Goal: Task Accomplishment & Management: Manage account settings

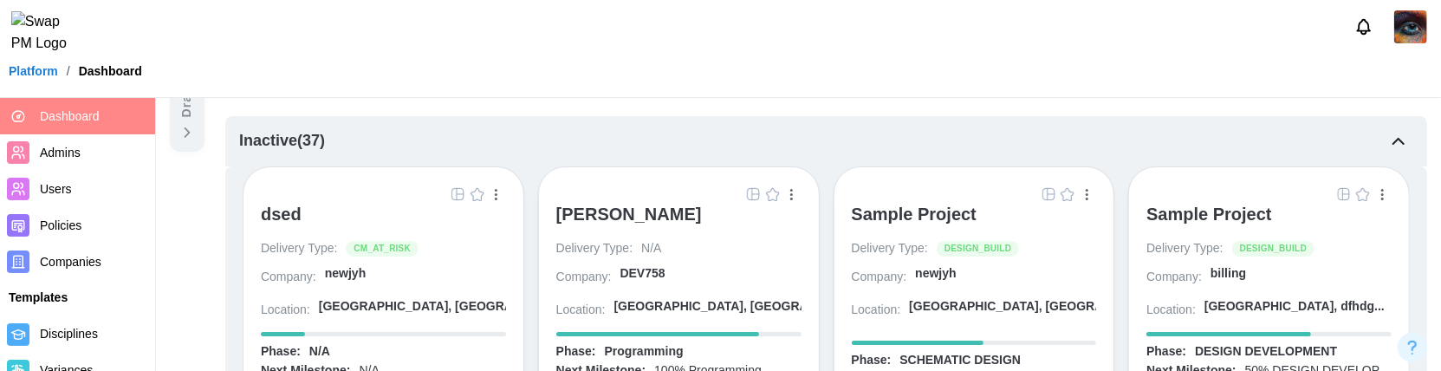
scroll to position [292, 0]
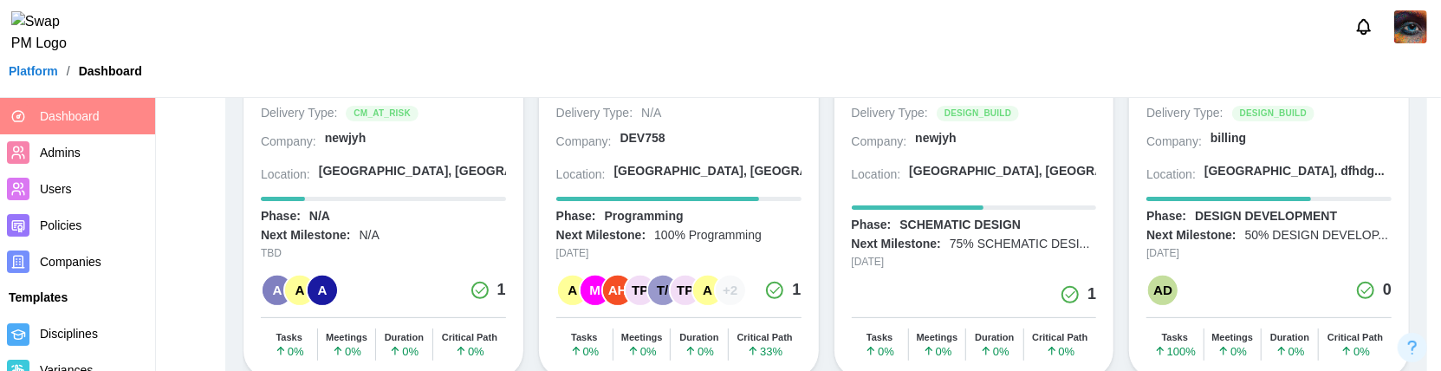
click at [105, 151] on span "Admins" at bounding box center [94, 153] width 108 height 22
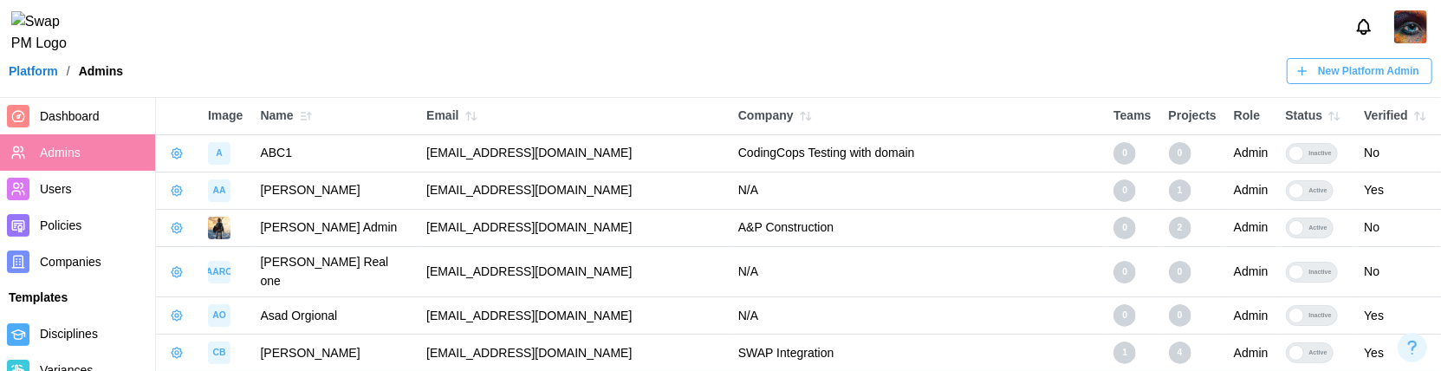
click at [88, 257] on span "Companies" at bounding box center [71, 262] width 62 height 14
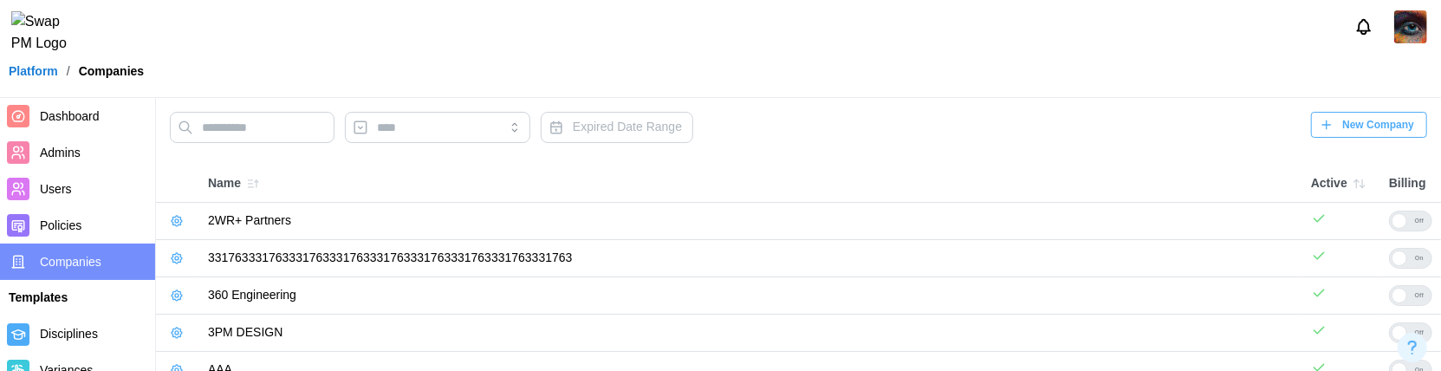
click at [112, 118] on span "Dashboard" at bounding box center [94, 117] width 108 height 22
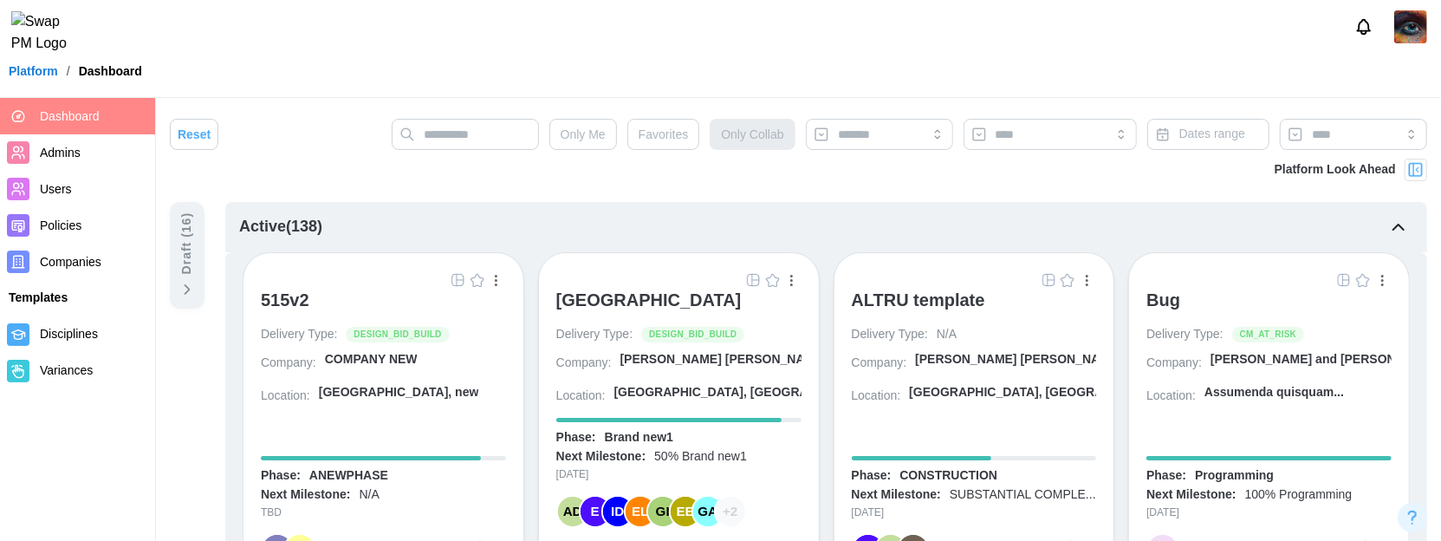
click at [649, 295] on div "ALTRU SPORTS COMPLEX" at bounding box center [648, 299] width 185 height 21
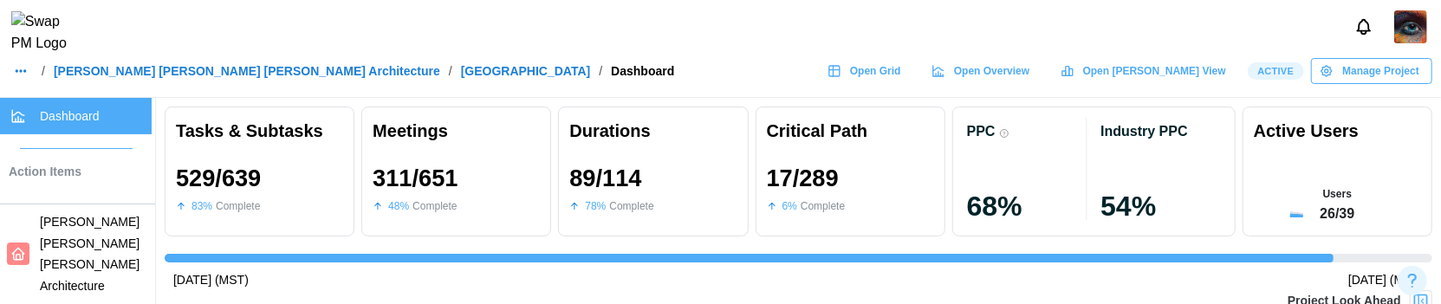
scroll to position [0, 13982]
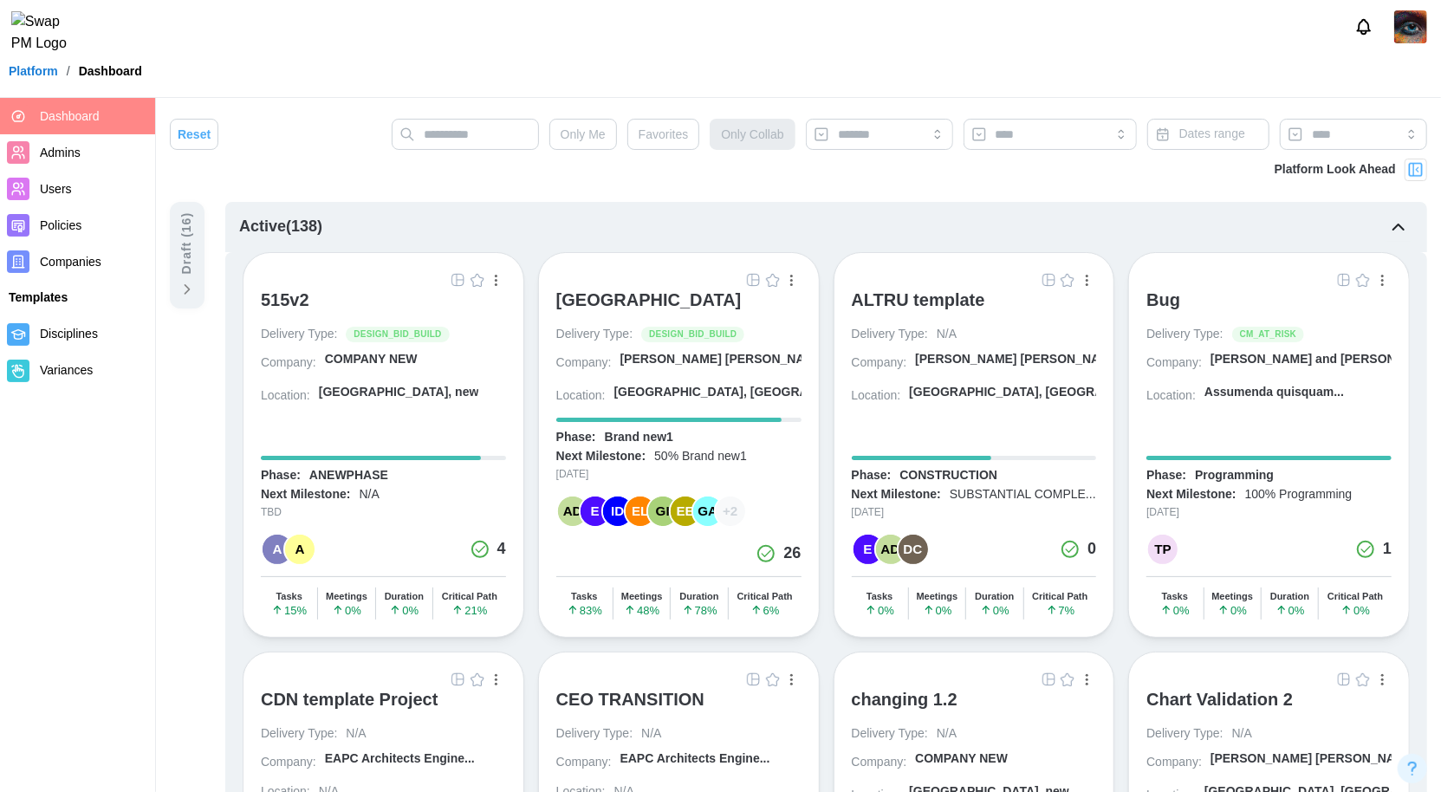
click at [1297, 39] on img at bounding box center [1411, 26] width 33 height 33
click at [1297, 117] on button "Sign Out" at bounding box center [1388, 107] width 95 height 31
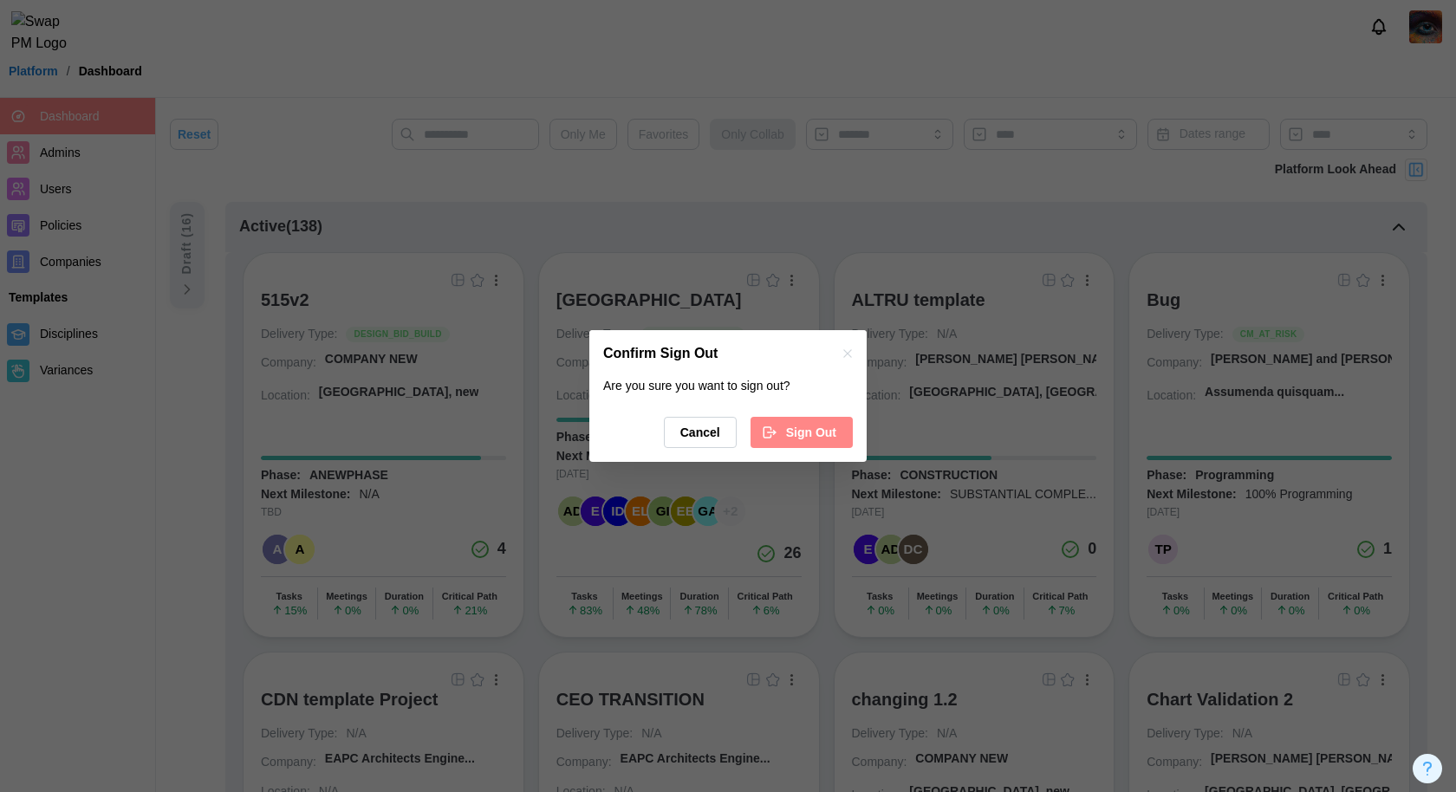
click at [832, 433] on span "Sign Out" at bounding box center [811, 432] width 50 height 29
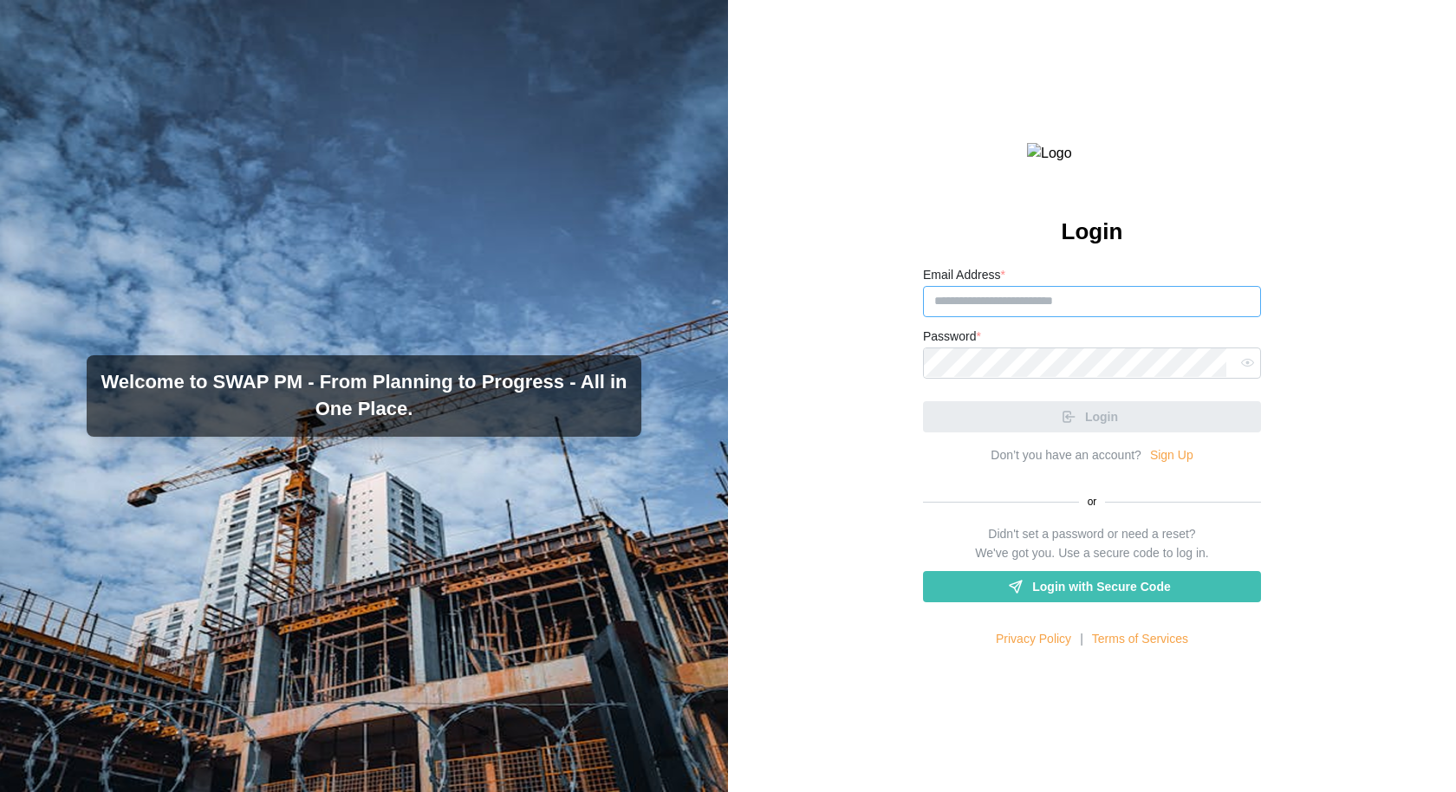
click at [1066, 317] on input "Email Address *" at bounding box center [1092, 301] width 338 height 31
click at [1098, 602] on span "Login with Secure Code" at bounding box center [1101, 586] width 138 height 29
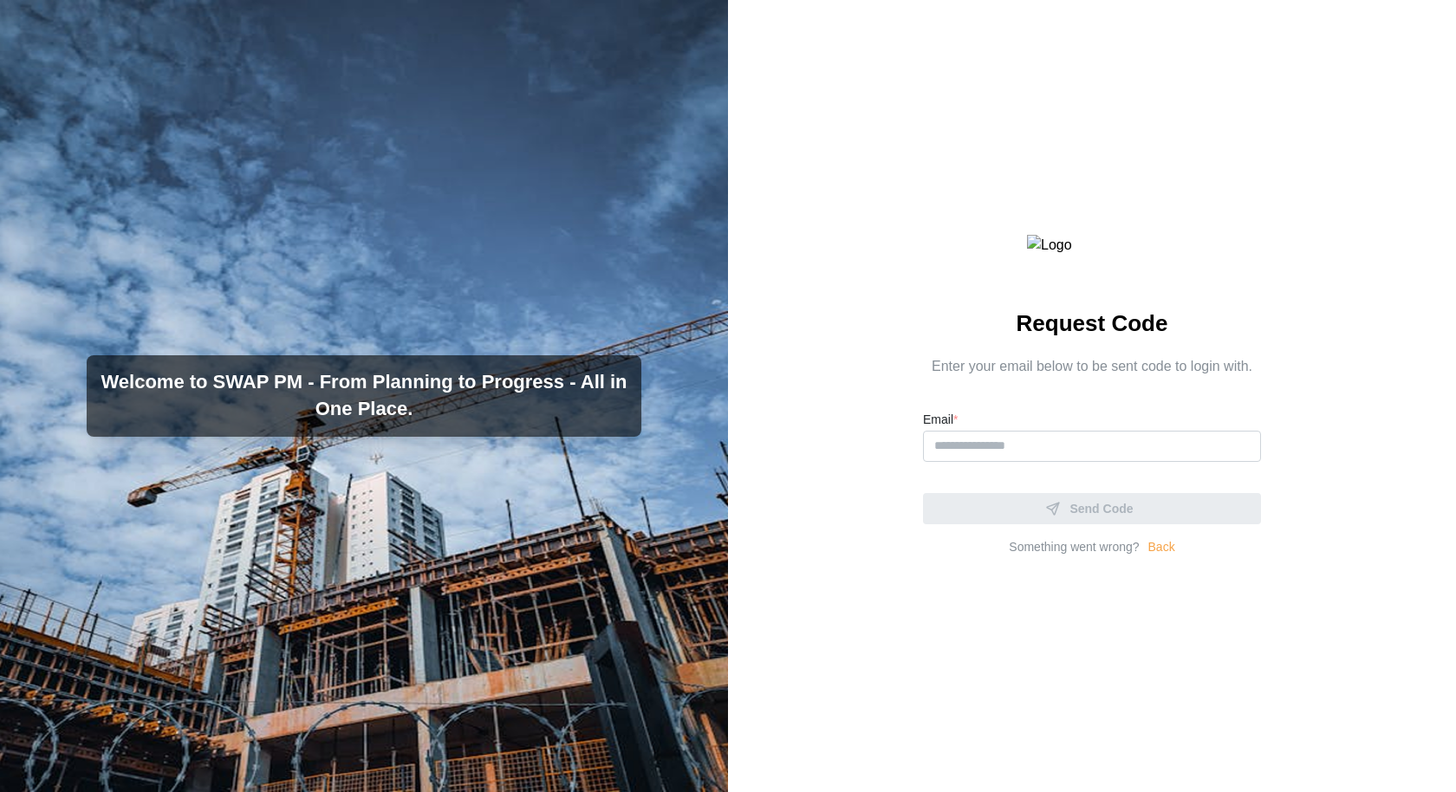
click at [986, 512] on form "Email * Send Code" at bounding box center [1092, 466] width 338 height 115
click at [986, 462] on input "Email *" at bounding box center [1092, 446] width 338 height 31
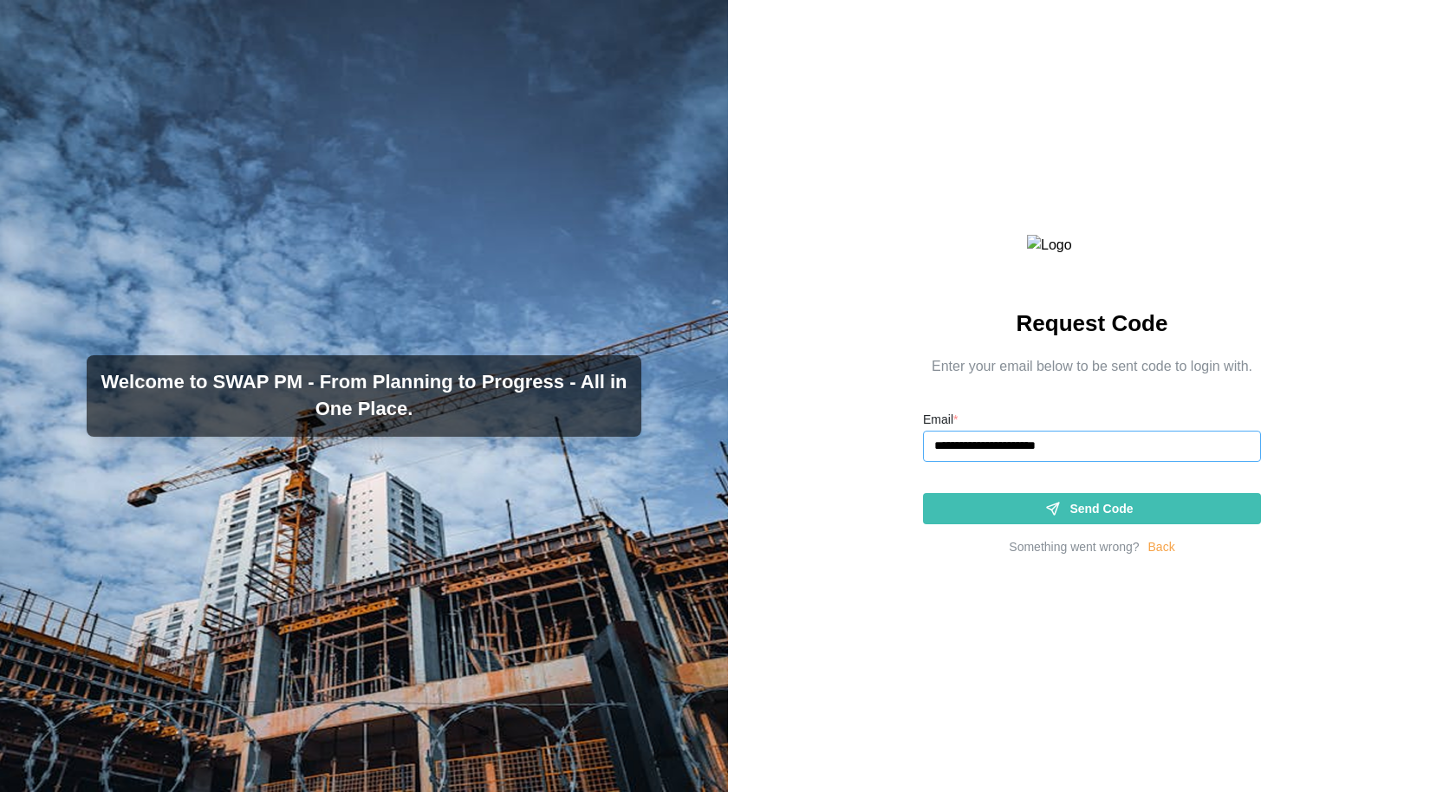
type input "**********"
click at [1011, 524] on div "Send Code" at bounding box center [1089, 508] width 310 height 29
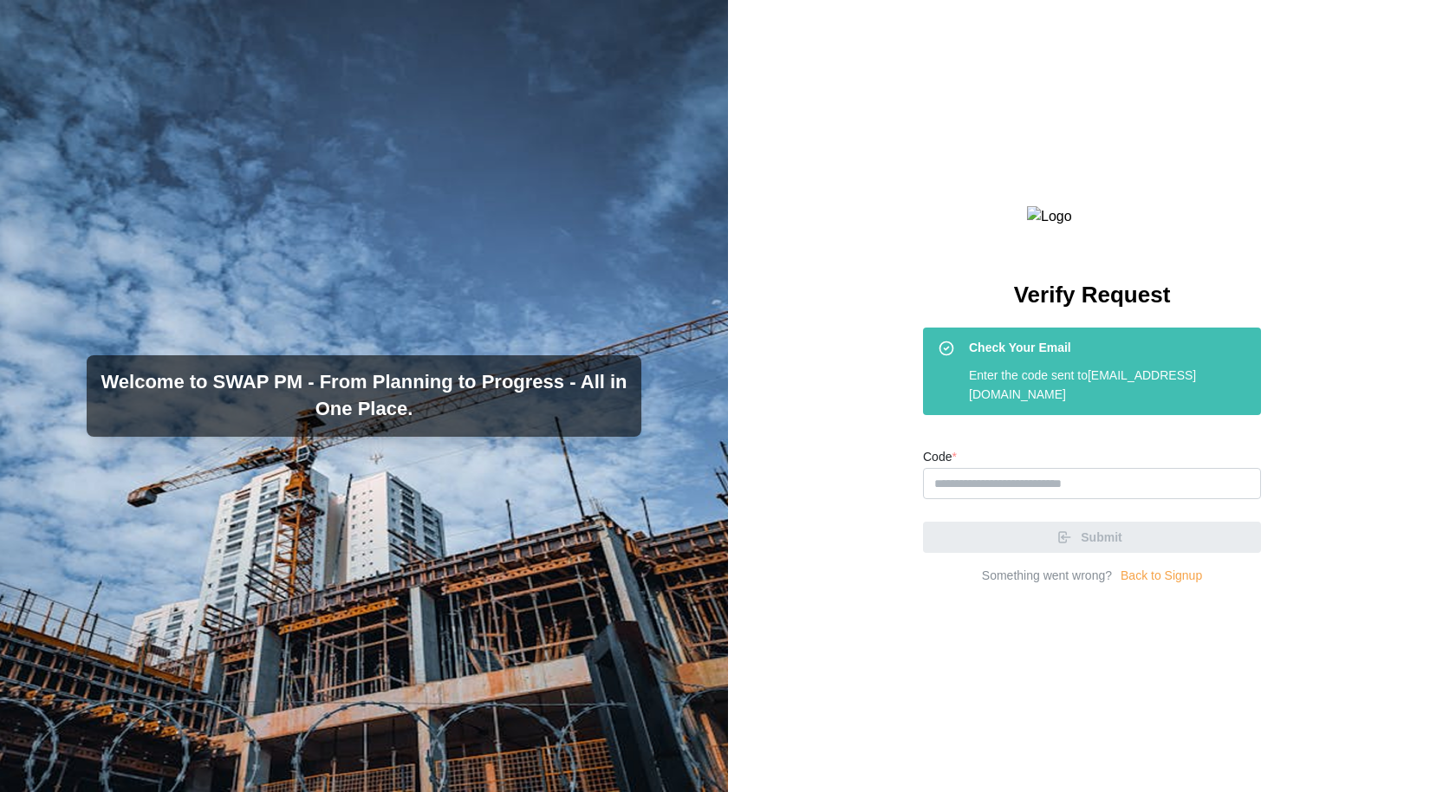
click at [1051, 530] on div "Check Your Email Enter the code sent to asad.ali@codingcops.com Code * Submit S…" at bounding box center [1092, 457] width 338 height 258
click at [1047, 499] on input "Code *" at bounding box center [1092, 483] width 338 height 31
paste input "******"
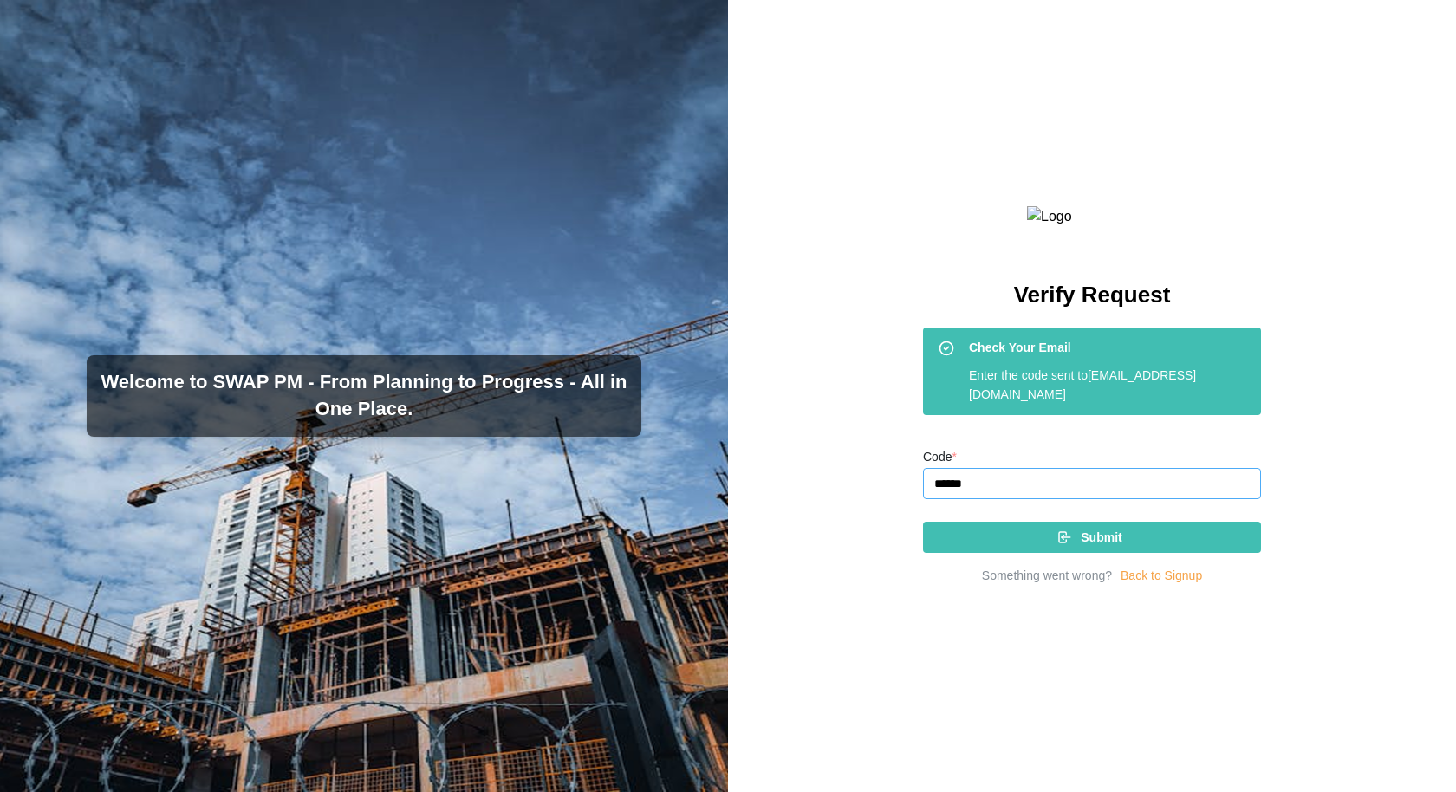
type input "******"
click at [1057, 545] on icon "button" at bounding box center [1065, 538] width 16 height 16
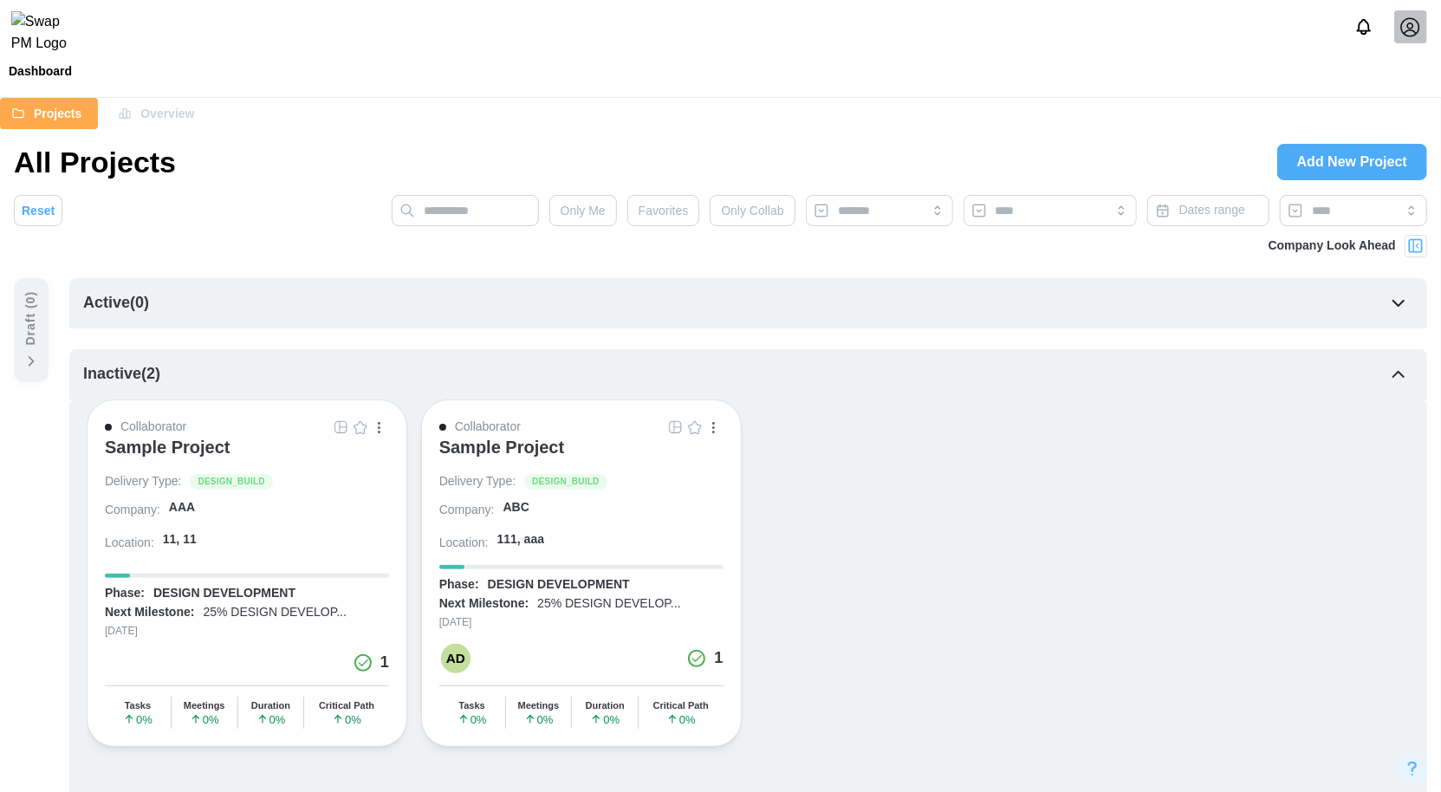
click at [1395, 54] on div at bounding box center [720, 27] width 1441 height 54
click at [1406, 36] on icon at bounding box center [1411, 26] width 19 height 19
click at [1378, 117] on button "Sign Out" at bounding box center [1388, 107] width 95 height 31
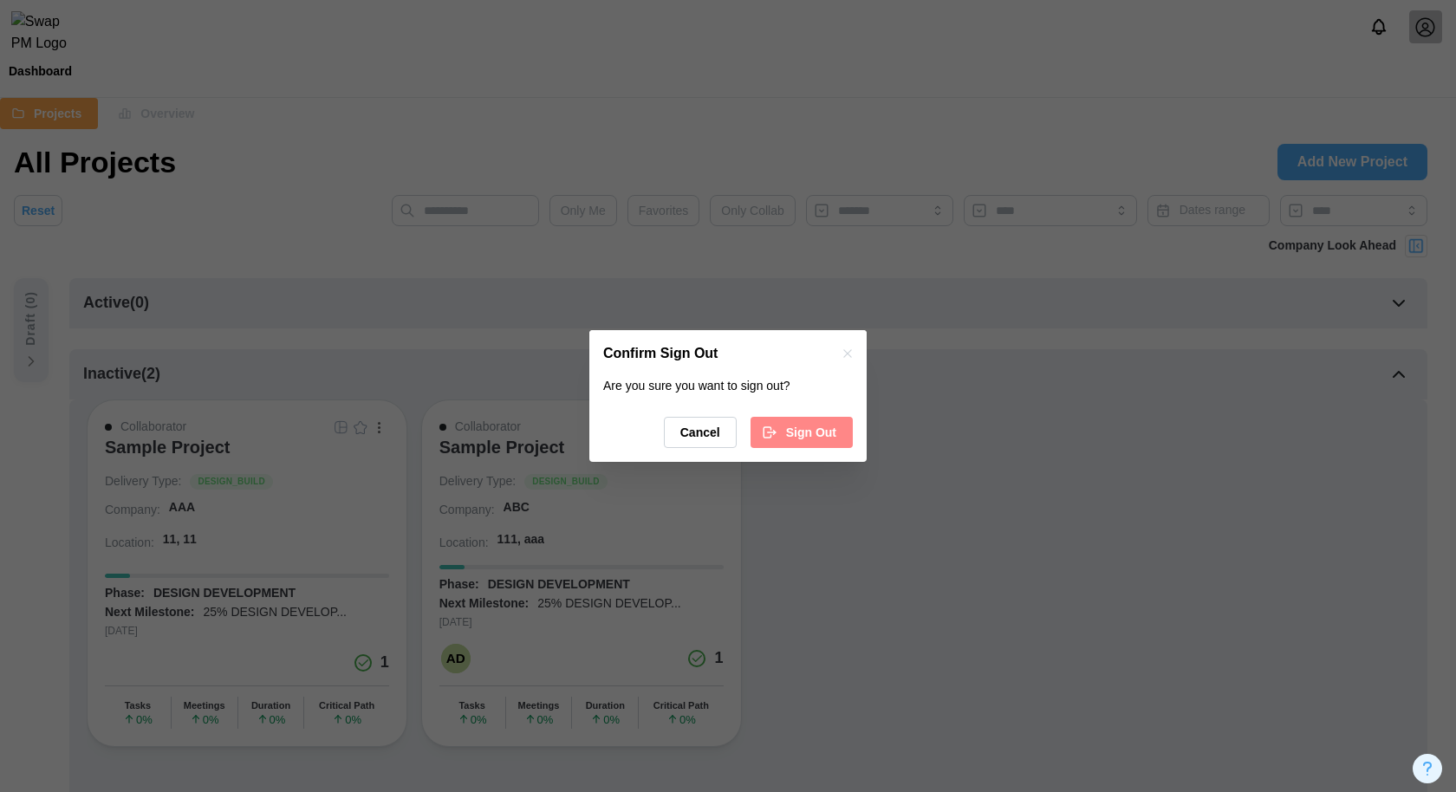
click at [831, 431] on span "Sign Out" at bounding box center [811, 432] width 50 height 29
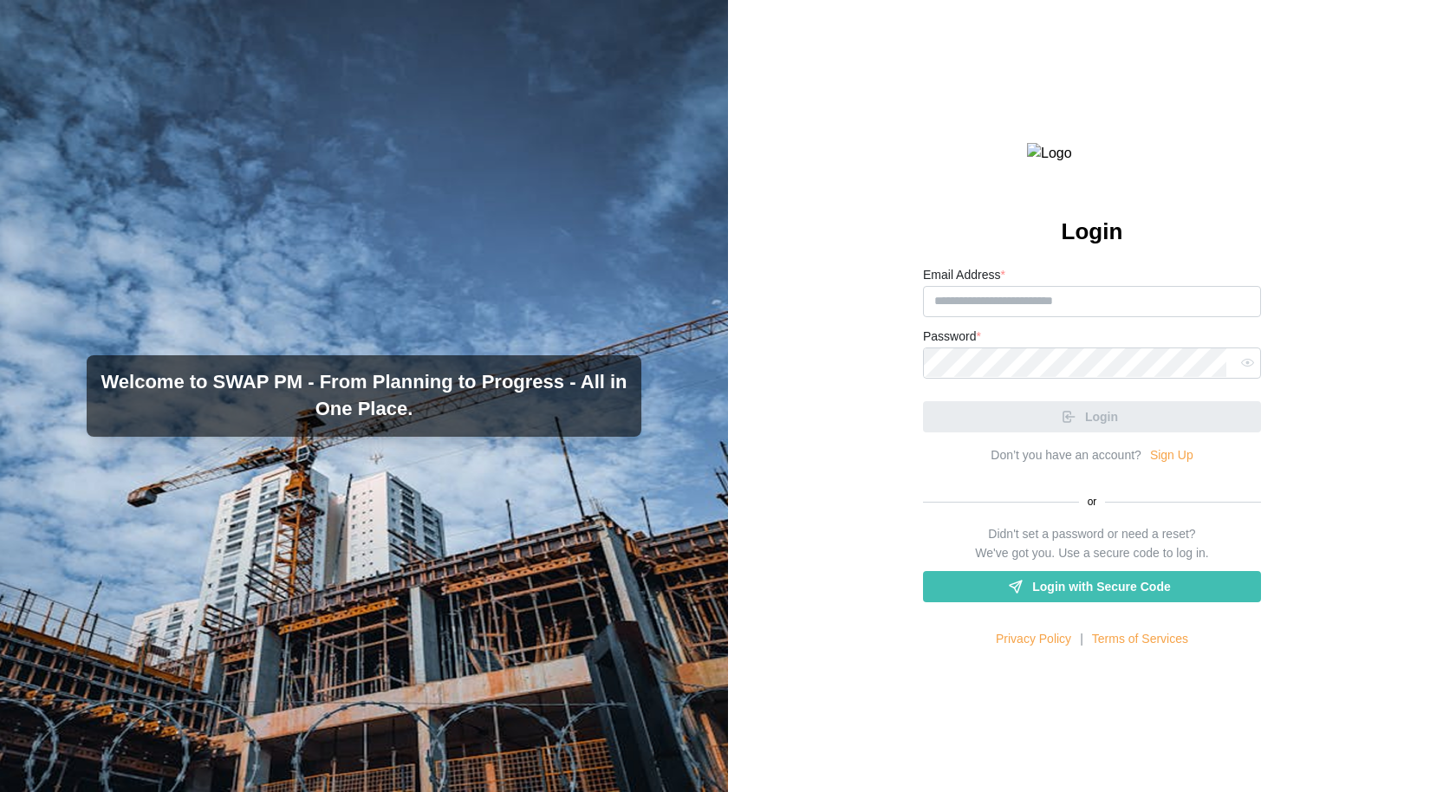
click at [1074, 602] on span "Login with Secure Code" at bounding box center [1101, 586] width 138 height 29
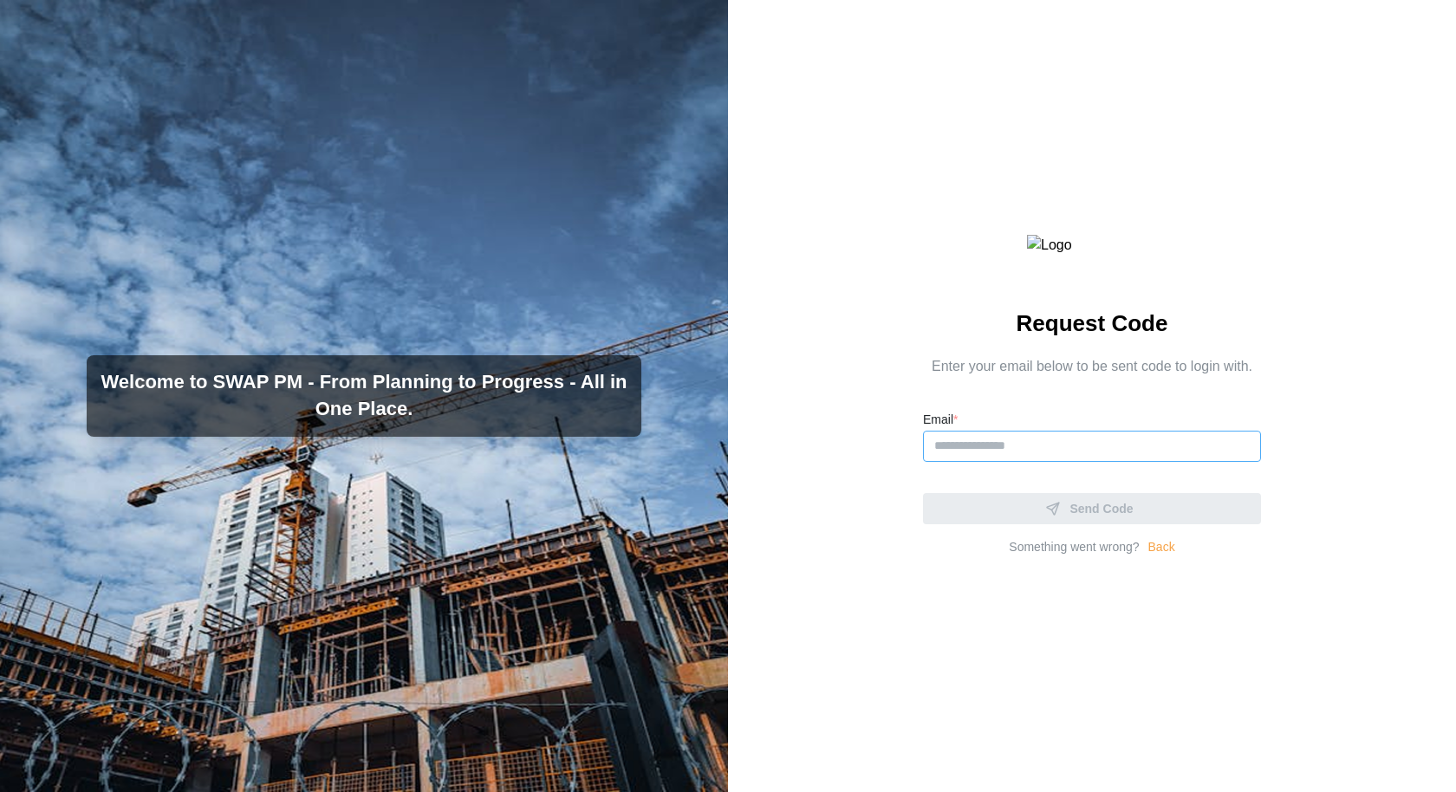
click at [1042, 462] on input "Email *" at bounding box center [1092, 446] width 338 height 31
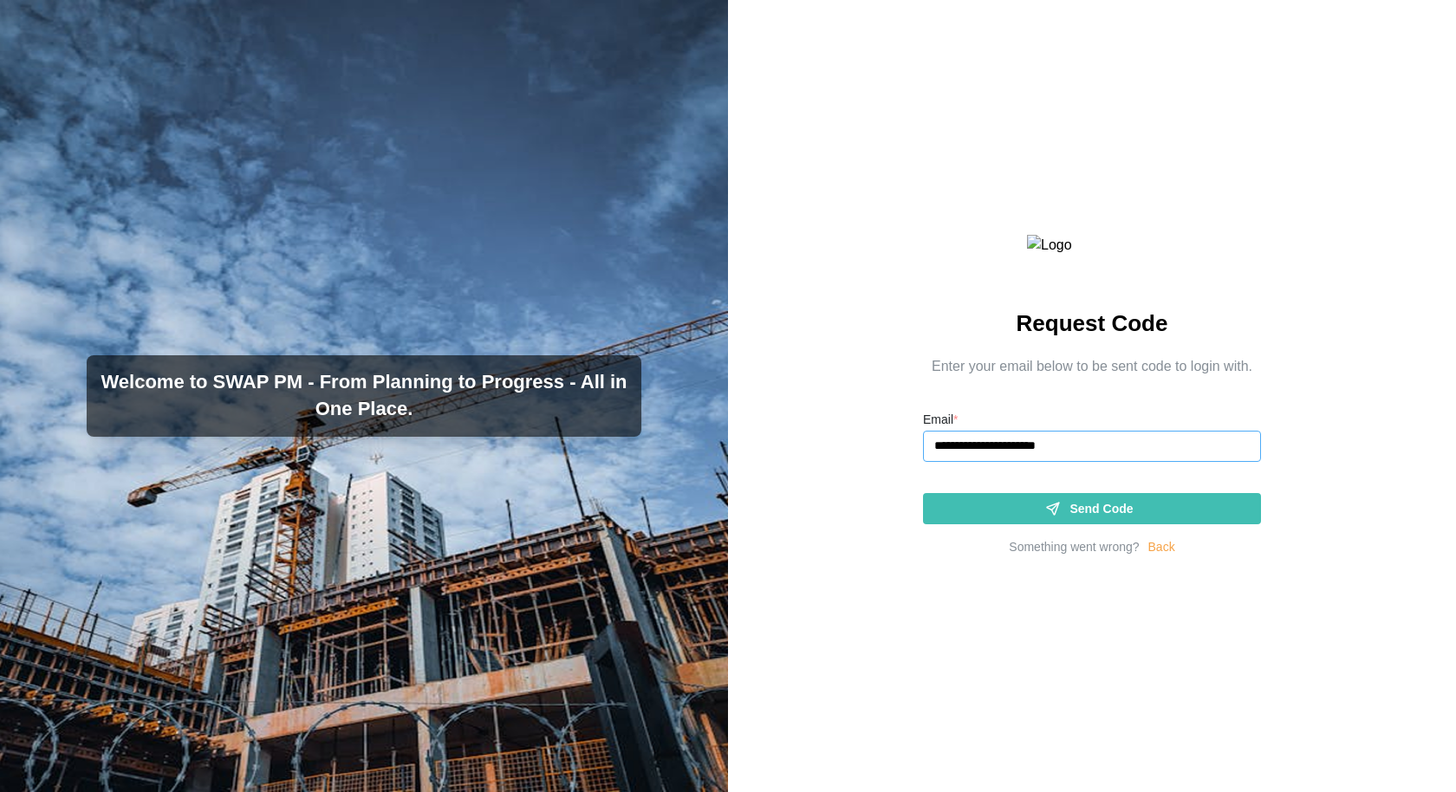
type input "**********"
click at [1077, 524] on span "Send Code" at bounding box center [1101, 508] width 63 height 29
